Goal: Navigation & Orientation: Find specific page/section

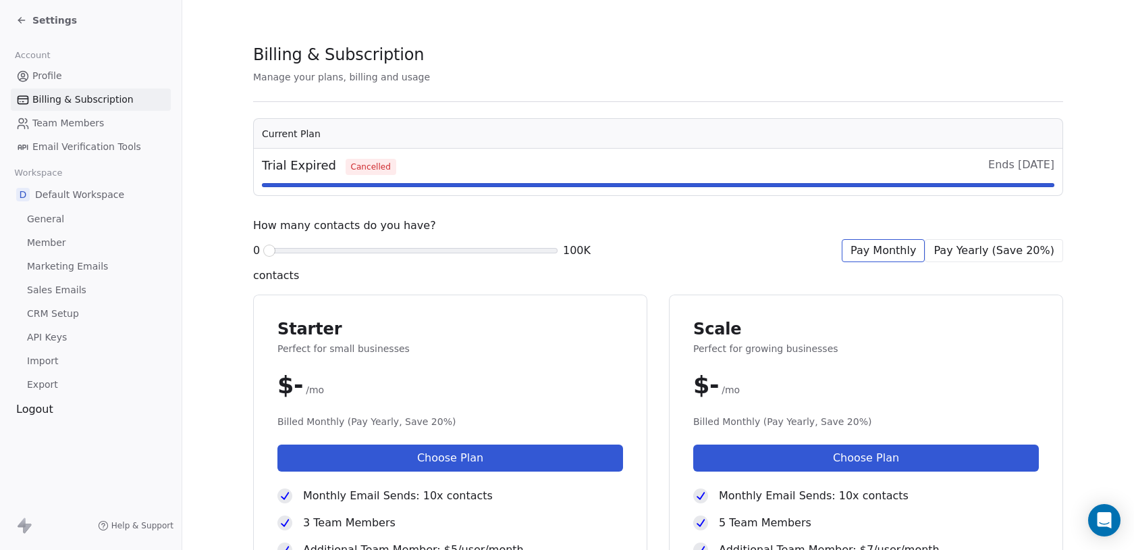
click at [20, 23] on icon at bounding box center [19, 21] width 3 height 3
click at [25, 23] on icon at bounding box center [21, 20] width 11 height 11
click at [41, 398] on div "Account Profile Billing & Subscription Team Members Email Verification Tools Wo…" at bounding box center [91, 229] width 182 height 377
click at [41, 406] on div "Logout" at bounding box center [91, 409] width 160 height 16
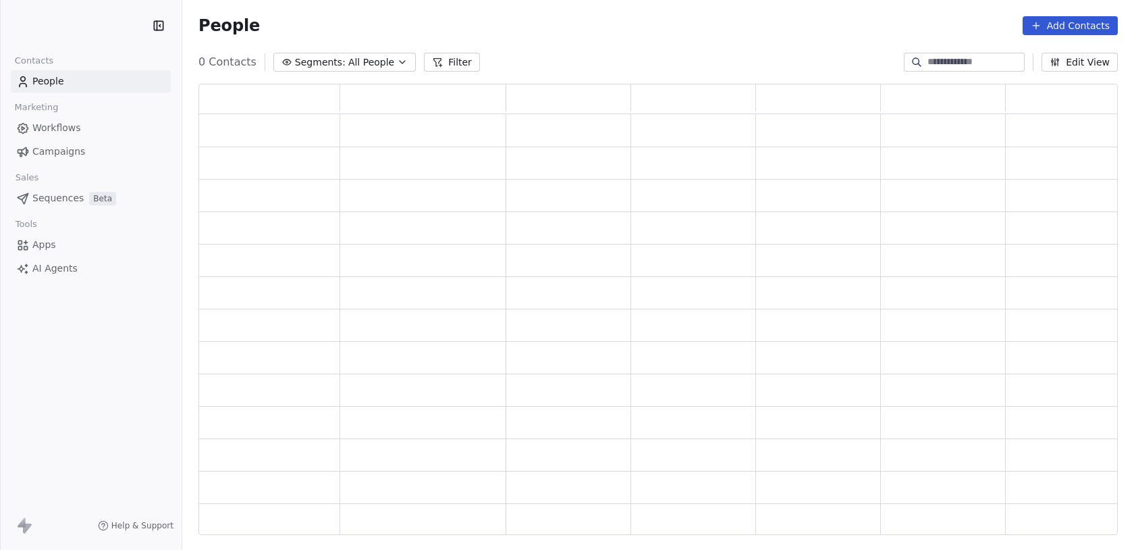
scroll to position [451, 919]
